Goal: Register for event/course: Sign up to attend an event or enroll in a course

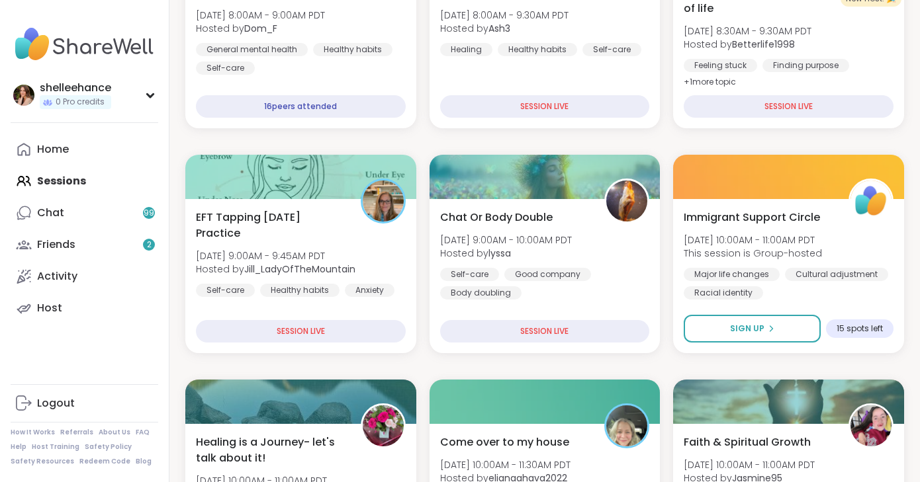
scroll to position [358, 0]
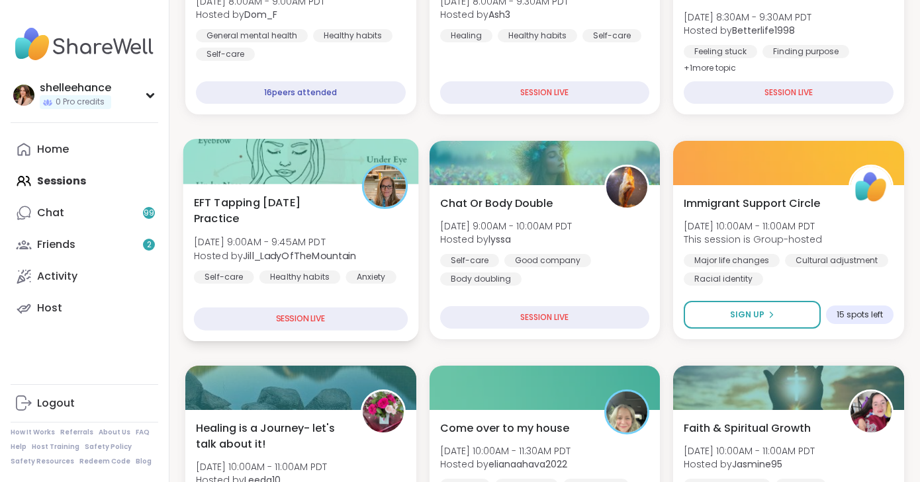
click at [297, 295] on div "EFT Tapping [DATE] Practice [DATE] 9:00AM - 9:45AM PDT Hosted by [PERSON_NAME] …" at bounding box center [301, 262] width 236 height 157
click at [392, 305] on div "EFT Tapping [DATE] Practice [DATE] 9:00AM - 9:45AM PDT Hosted by [PERSON_NAME] …" at bounding box center [301, 262] width 236 height 157
click at [275, 279] on div "Healthy habits" at bounding box center [299, 277] width 81 height 13
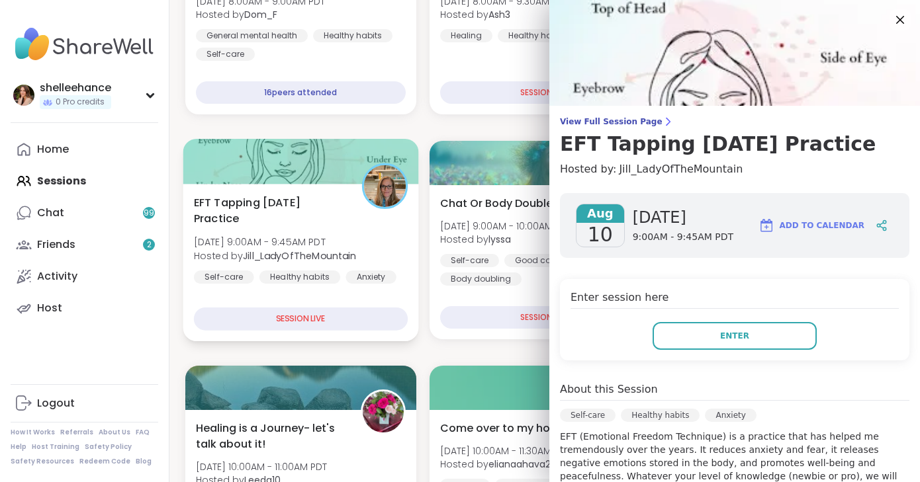
click at [275, 279] on div "Healthy habits" at bounding box center [299, 277] width 81 height 13
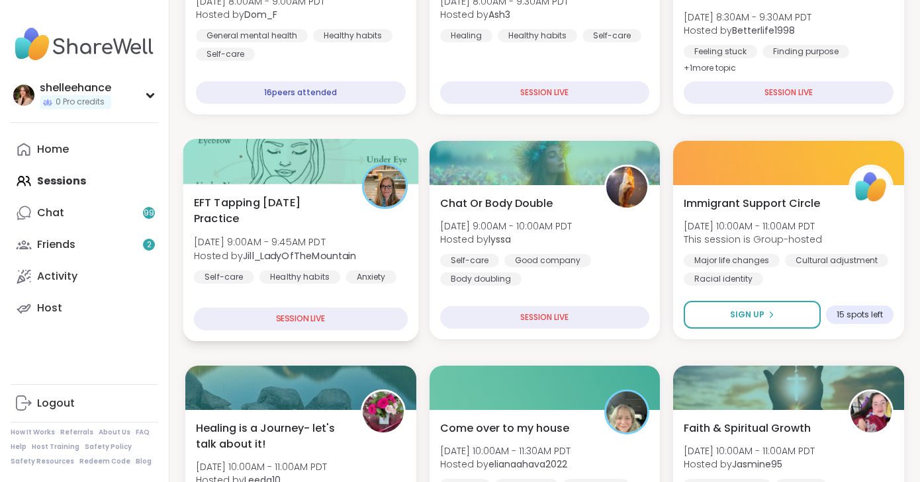
click at [281, 288] on div "EFT Tapping [DATE] Practice [DATE] 9:00AM - 9:45AM PDT Hosted by [PERSON_NAME] …" at bounding box center [301, 262] width 236 height 157
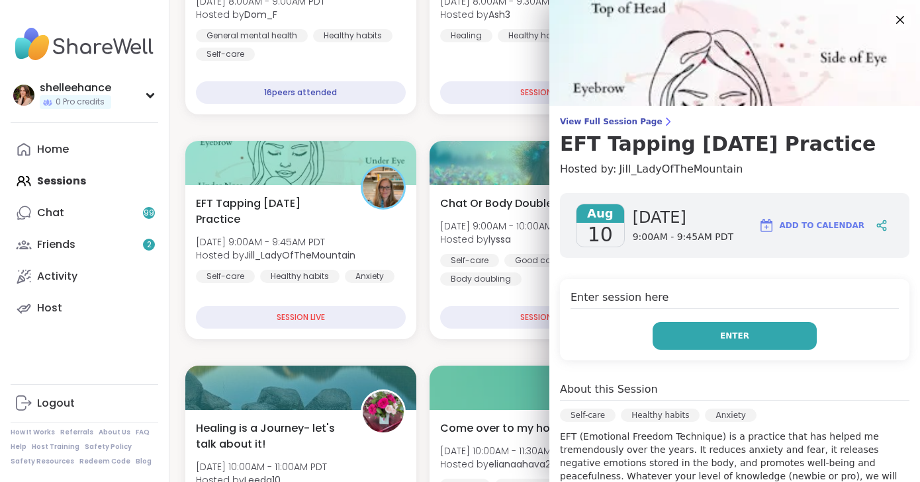
click at [685, 337] on button "Enter" at bounding box center [734, 336] width 164 height 28
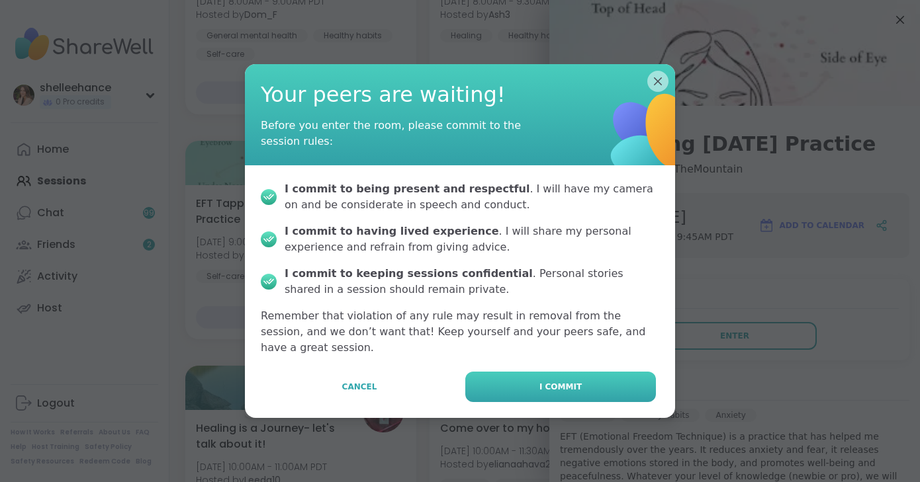
click at [602, 390] on button "I commit" at bounding box center [560, 387] width 191 height 30
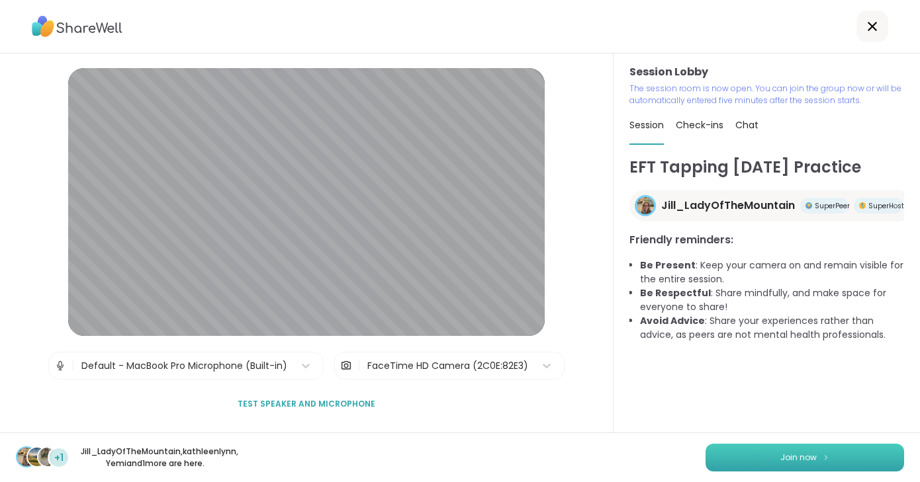
click at [791, 462] on button "Join now" at bounding box center [804, 458] width 198 height 28
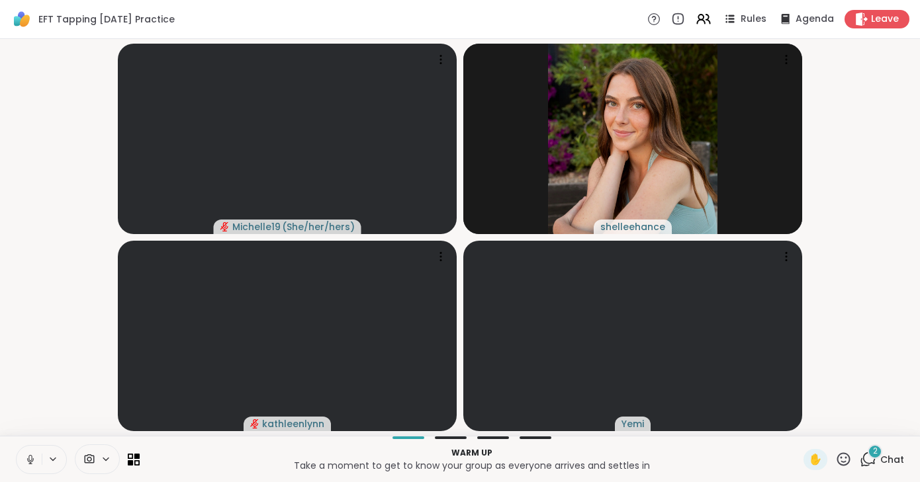
click at [22, 462] on button at bounding box center [29, 460] width 25 height 28
